Goal: Navigation & Orientation: Find specific page/section

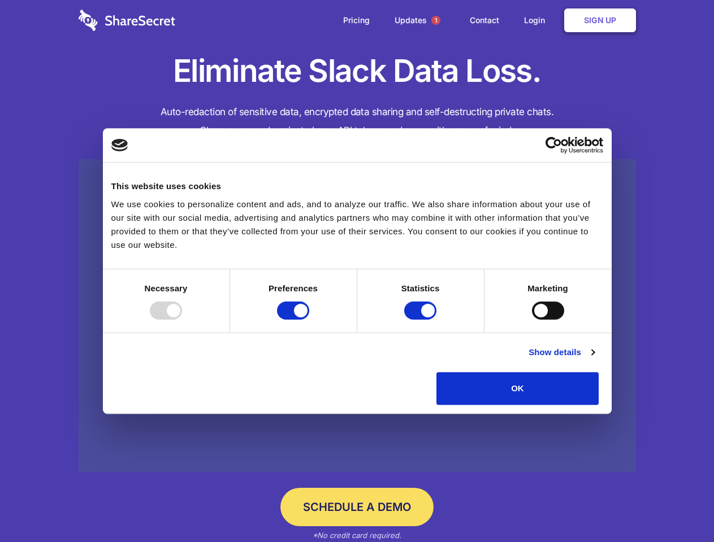
click at [182, 320] on div at bounding box center [166, 311] width 32 height 18
click at [309, 320] on input "Preferences" at bounding box center [293, 311] width 32 height 18
checkbox input "false"
click at [422, 320] on input "Statistics" at bounding box center [420, 311] width 32 height 18
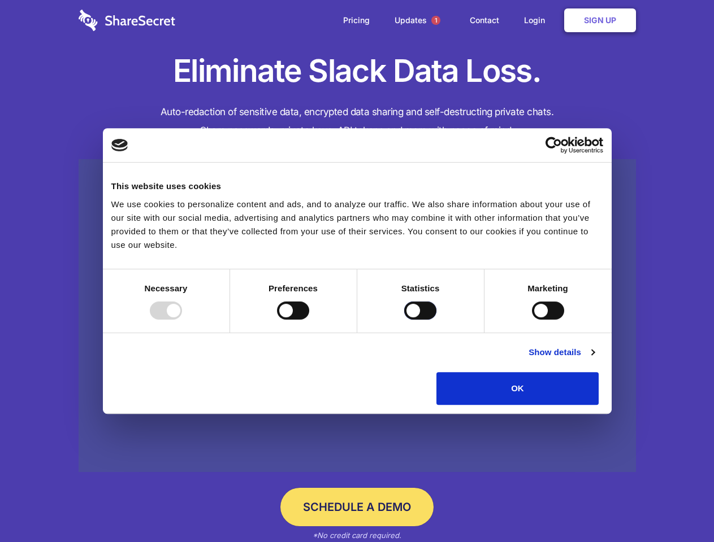
checkbox input "false"
click at [532, 320] on input "Marketing" at bounding box center [548, 311] width 32 height 18
checkbox input "true"
click at [594, 359] on link "Show details" at bounding box center [561, 353] width 66 height 14
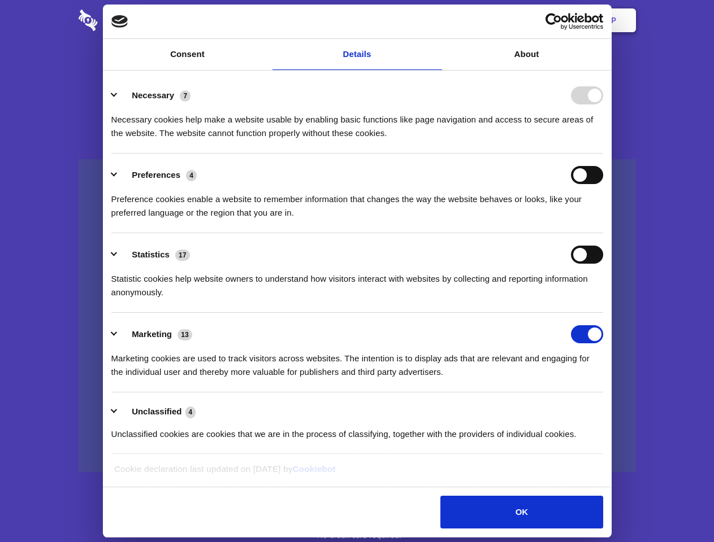
click at [603, 154] on li "Necessary 7 Necessary cookies help make a website usable by enabling basic func…" at bounding box center [357, 114] width 492 height 80
click at [435, 20] on span "1" at bounding box center [435, 20] width 9 height 9
